Goal: Task Accomplishment & Management: Manage account settings

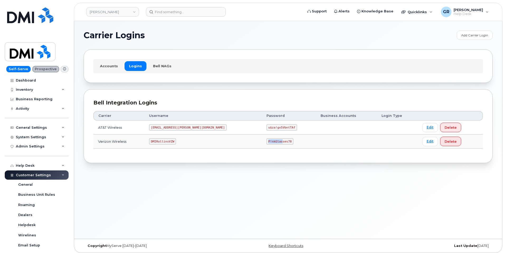
click at [266, 139] on code "P!nkGlasses78" at bounding box center [279, 141] width 27 height 6
click at [266, 142] on code "P!nkGlasses78" at bounding box center [279, 141] width 27 height 6
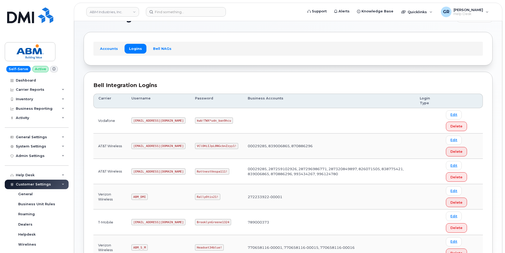
scroll to position [26, 0]
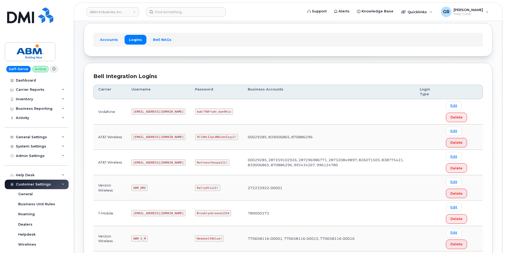
click at [195, 161] on code "RottnestVespa111!" at bounding box center [212, 162] width 34 height 6
click at [195, 163] on code "RottnestVespa111!" at bounding box center [212, 162] width 34 height 6
copy code "RottnestVespa111!"
